Goal: Information Seeking & Learning: Learn about a topic

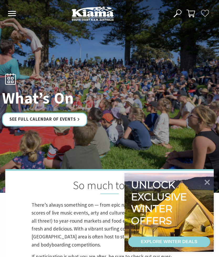
click at [205, 182] on icon at bounding box center [206, 182] width 11 height 11
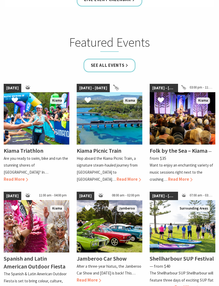
scroll to position [334, 0]
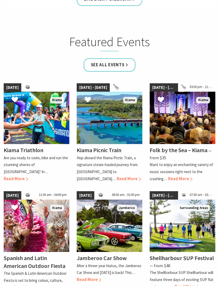
click at [124, 176] on span "Read More" at bounding box center [128, 179] width 24 height 6
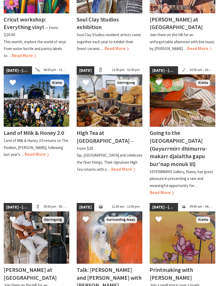
scroll to position [312, 0]
click at [38, 129] on h4 "Land of Milk & Honey 2.0" at bounding box center [34, 132] width 60 height 7
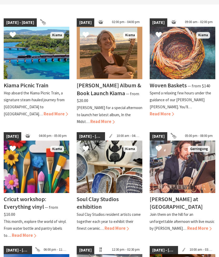
scroll to position [0, 0]
